Goal: Task Accomplishment & Management: Manage account settings

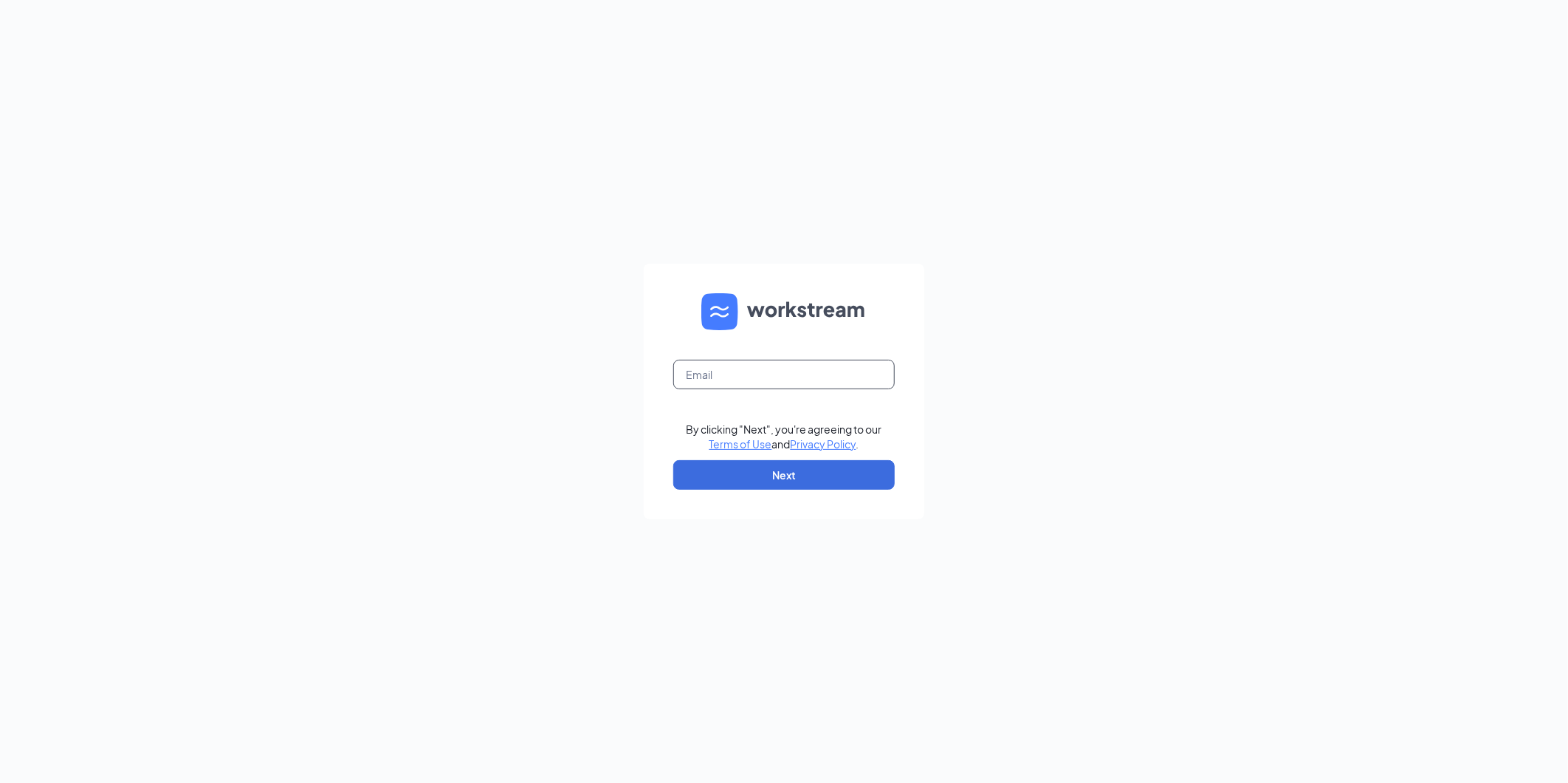
click at [817, 377] on input "text" at bounding box center [784, 374] width 221 height 29
type input "marion33302@zaxbys.com"
click at [835, 478] on button "Next" at bounding box center [784, 474] width 221 height 29
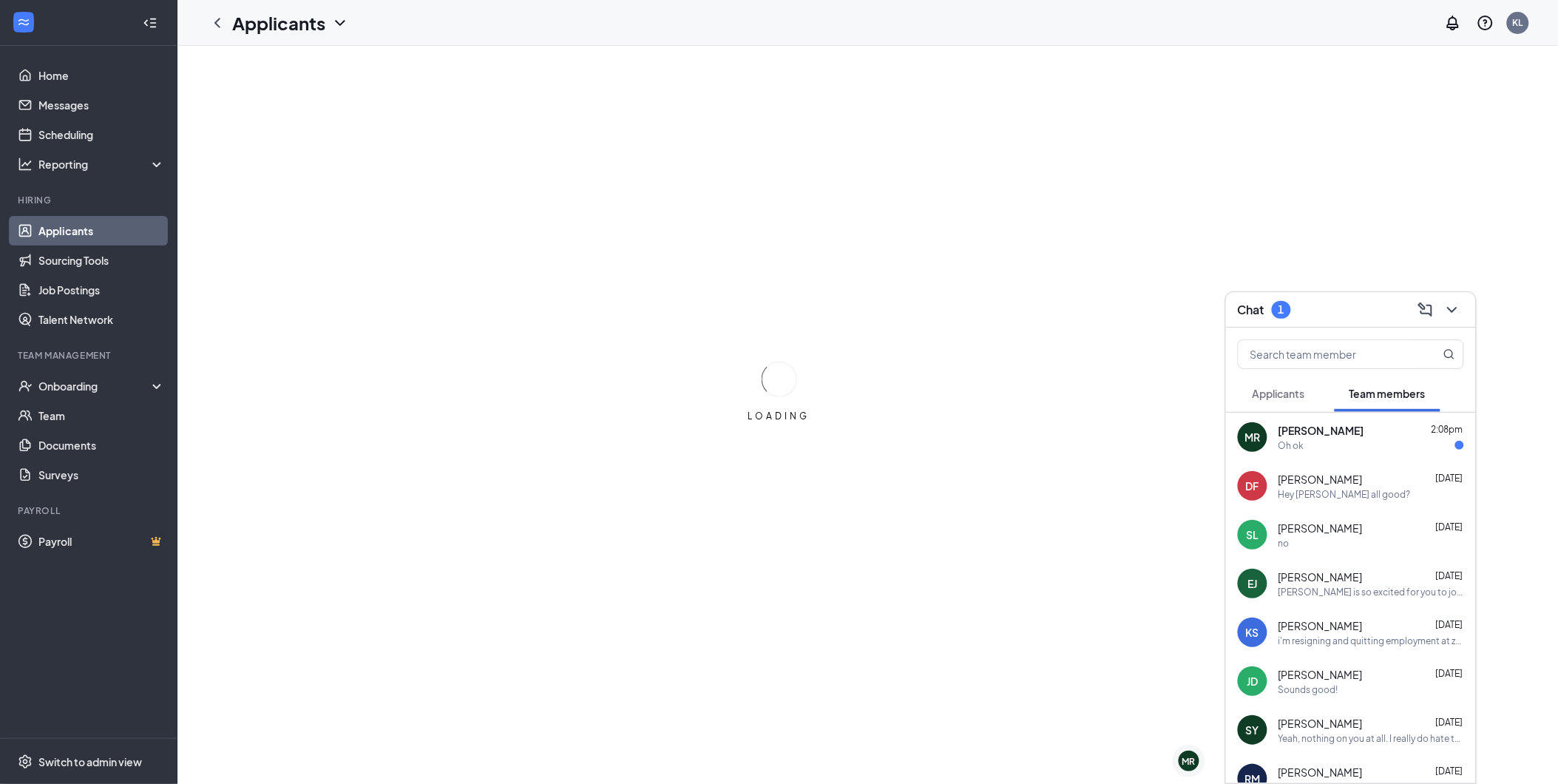
click at [1346, 304] on div "Chat 1" at bounding box center [1351, 308] width 227 height 23
